Goal: Browse casually

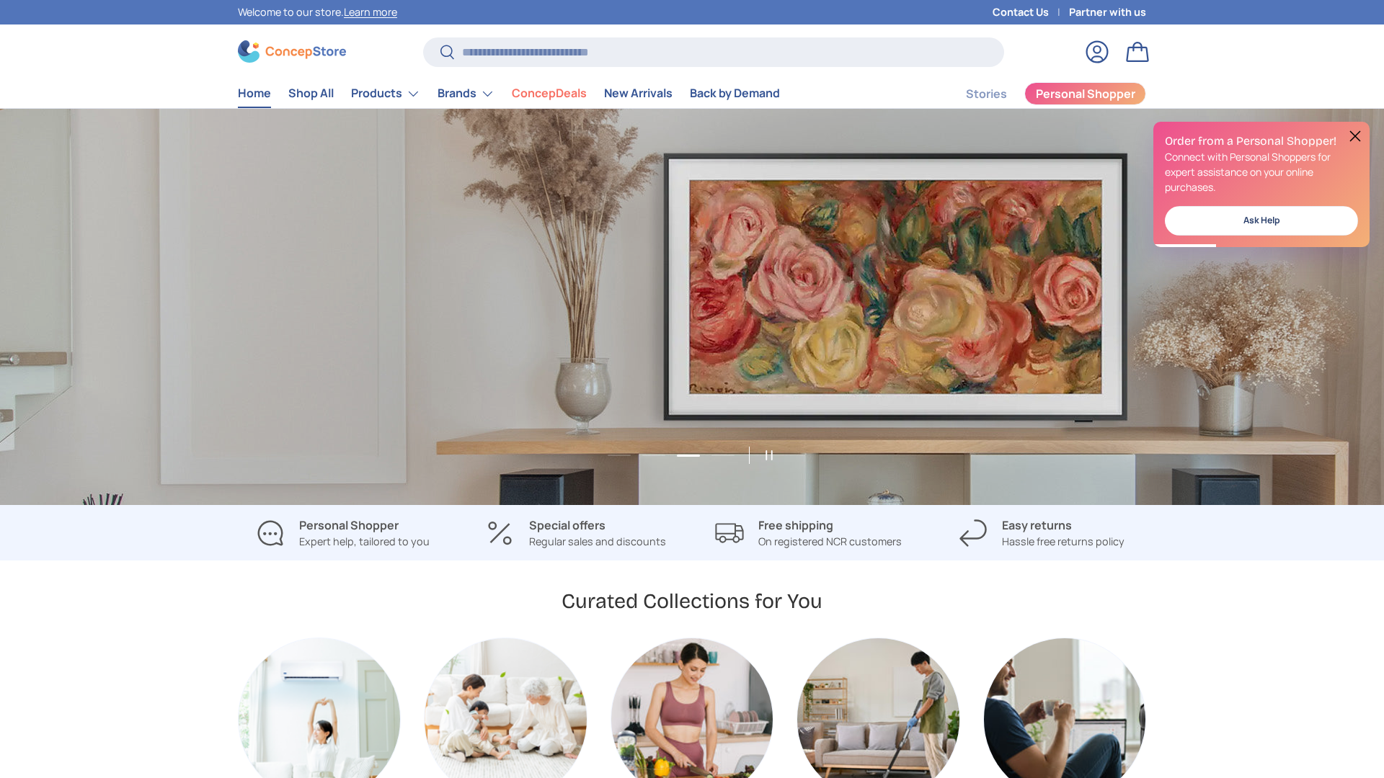
scroll to position [0, 2768]
